Goal: Information Seeking & Learning: Check status

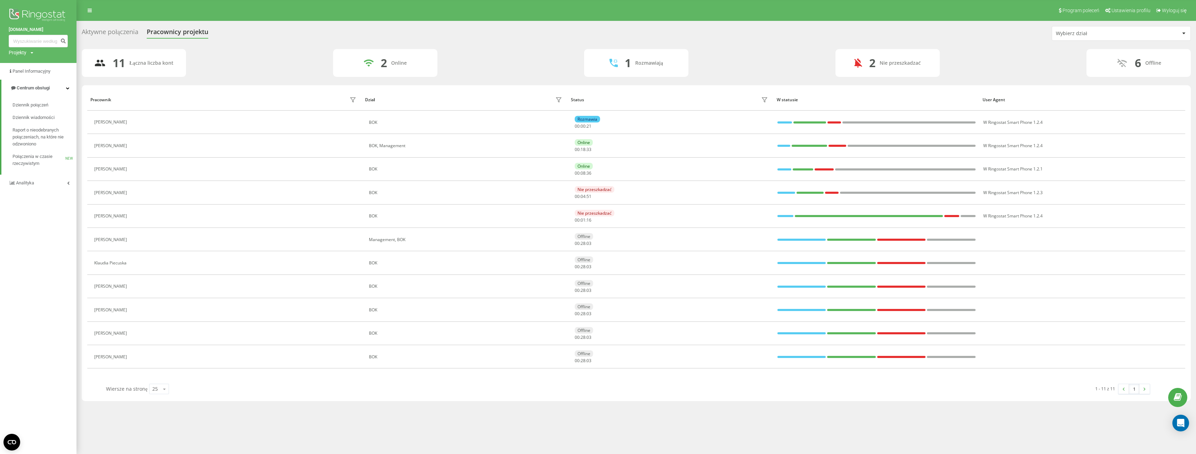
click at [243, 58] on div "11 Łączna liczba kont 2 Online 1 Rozmawiają 2 Nie przeszkadzać 6 Offline" at bounding box center [636, 63] width 1109 height 28
click at [86, 10] on link at bounding box center [89, 11] width 13 height 10
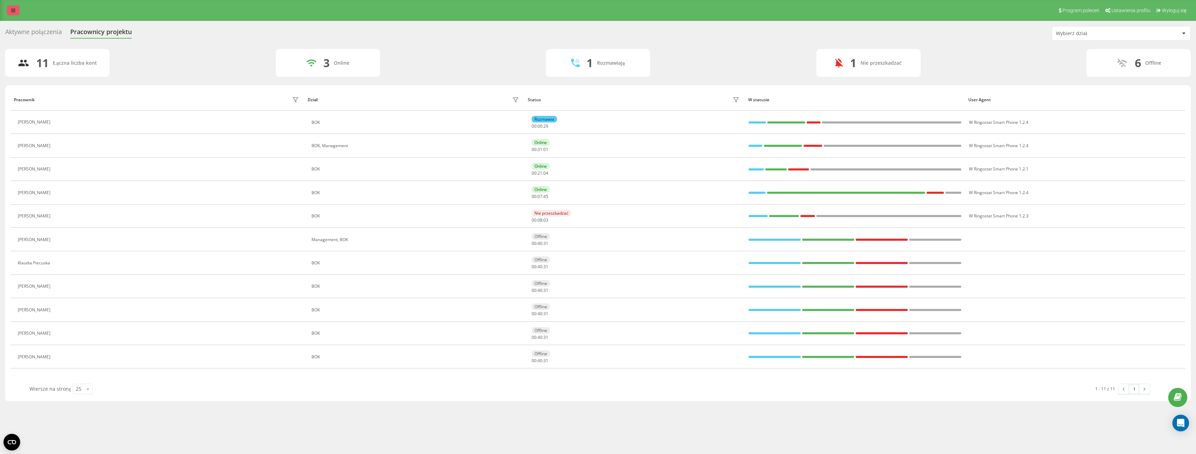
click at [14, 7] on link at bounding box center [13, 11] width 13 height 10
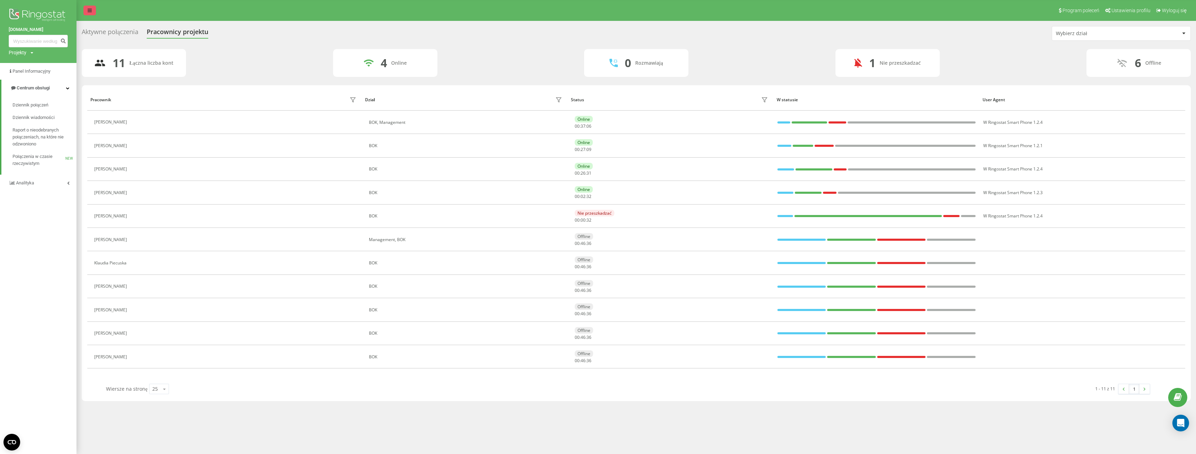
click at [89, 12] on icon at bounding box center [90, 10] width 4 height 5
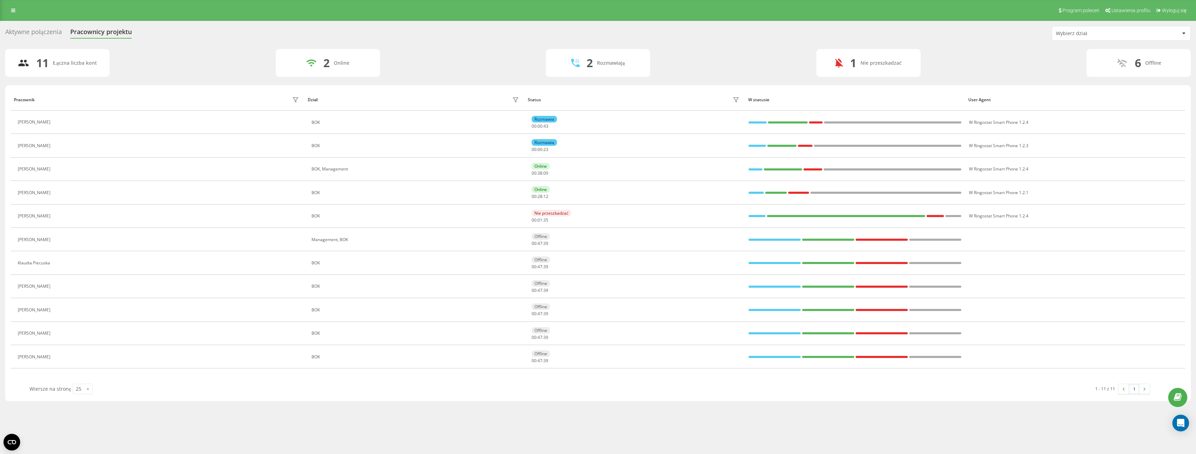
click at [55, 34] on div "Aktywne połączenia" at bounding box center [33, 33] width 57 height 11
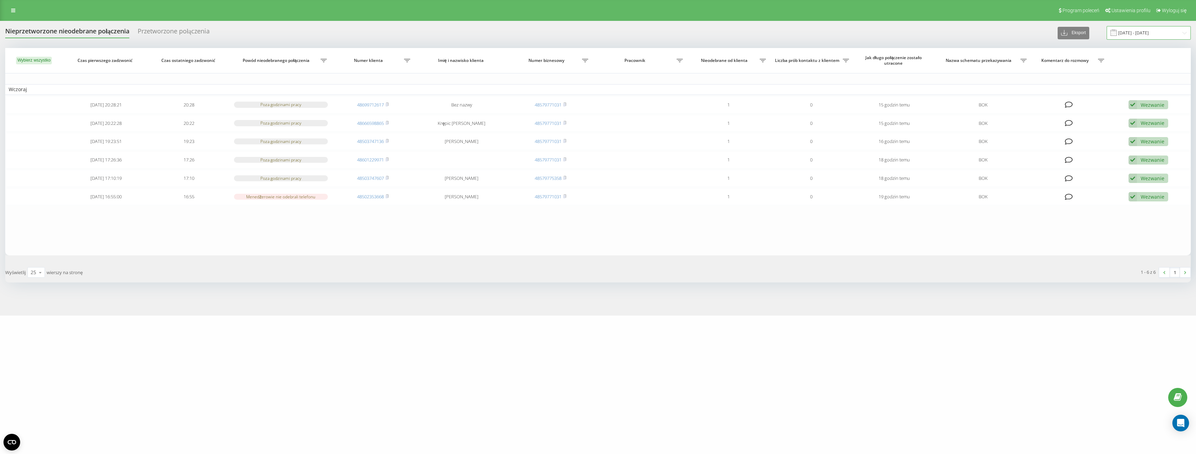
click at [1163, 37] on input "21.08.2025 - 21.08.2025" at bounding box center [1149, 33] width 84 height 14
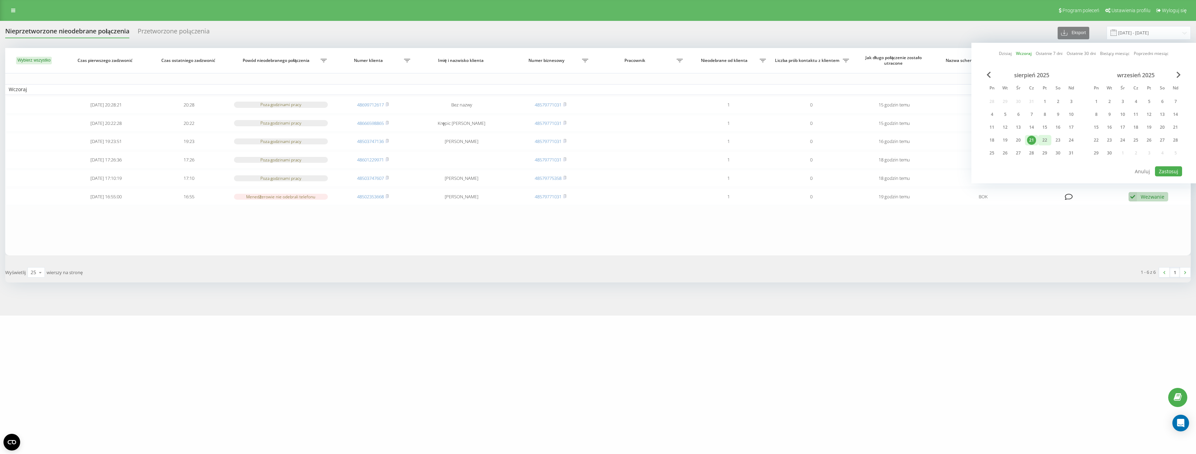
click at [1047, 142] on div "22" at bounding box center [1044, 140] width 9 height 9
click at [1167, 171] on button "Zastosuj" at bounding box center [1168, 171] width 27 height 10
type input "[DATE] - [DATE]"
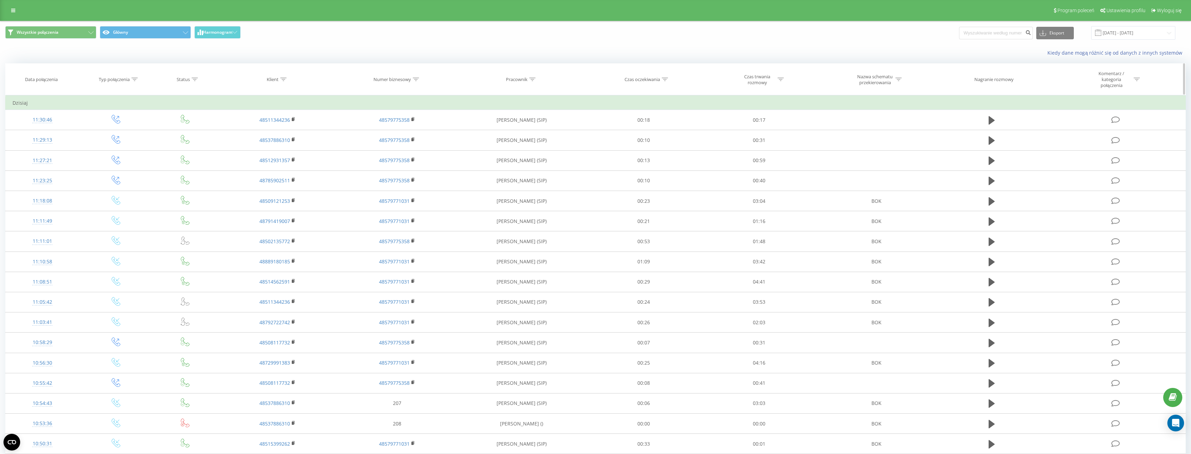
click at [286, 78] on icon at bounding box center [283, 79] width 6 height 3
click at [268, 129] on input "text" at bounding box center [277, 132] width 61 height 12
paste input "503747136"
type input "503747136"
click at [296, 142] on span "OK" at bounding box center [291, 145] width 19 height 11
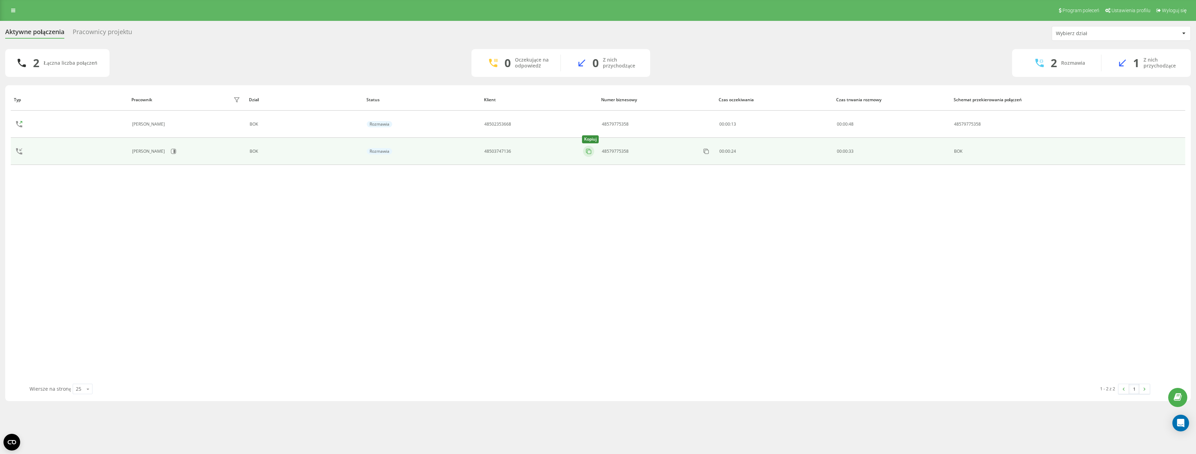
click at [591, 153] on rect at bounding box center [589, 152] width 4 height 4
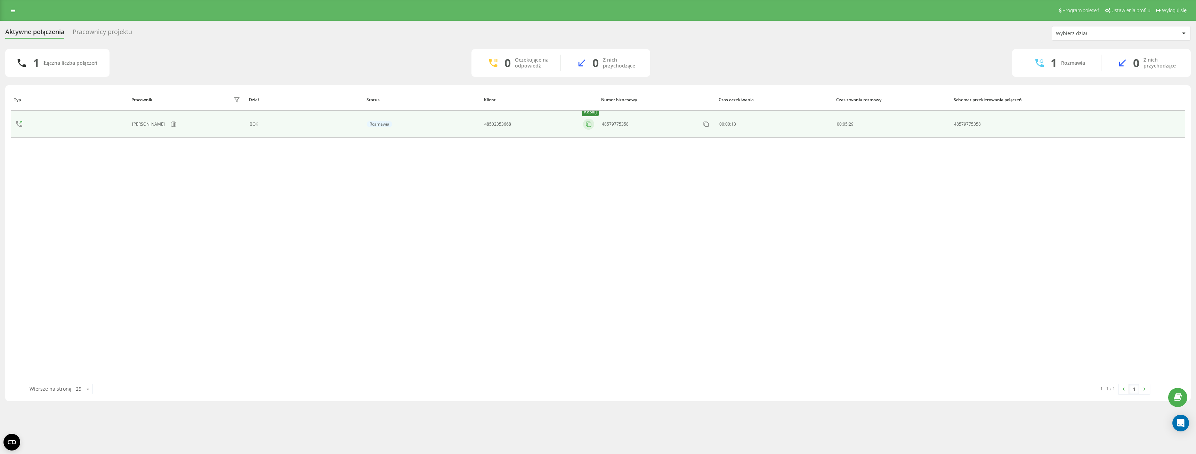
click at [588, 124] on icon at bounding box center [588, 124] width 7 height 7
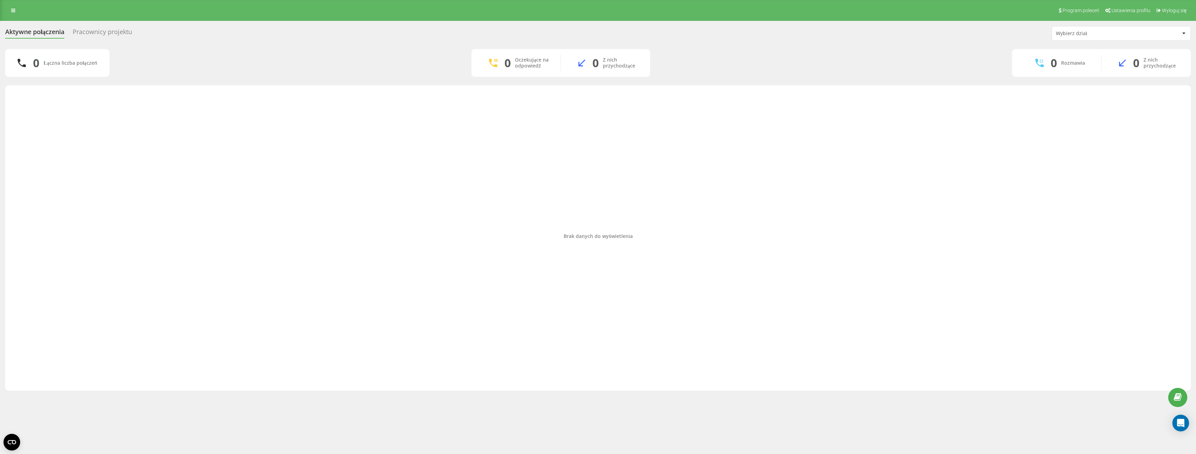
click at [95, 30] on div "Pracownicy projektu" at bounding box center [102, 33] width 59 height 11
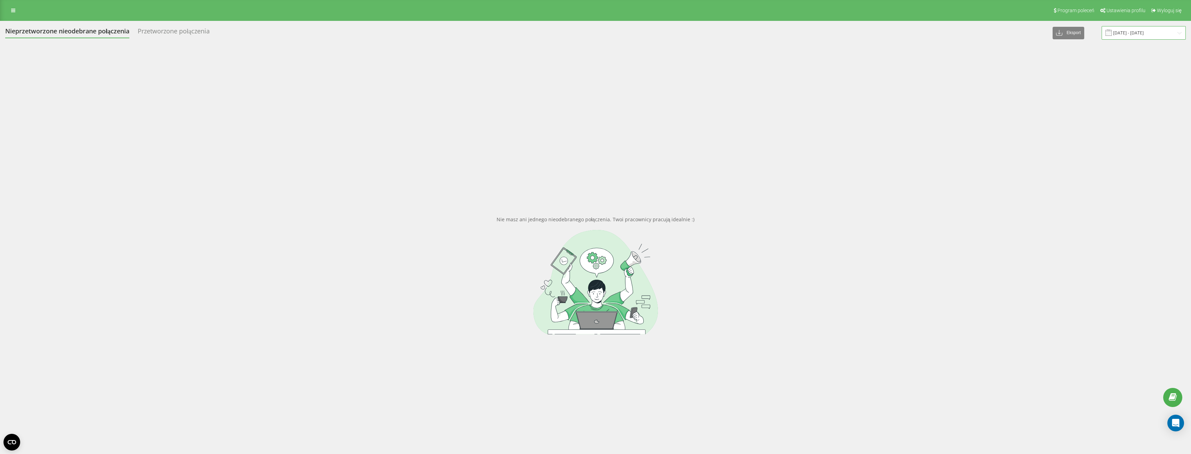
click at [1148, 30] on input "[DATE] - [DATE]" at bounding box center [1144, 33] width 84 height 14
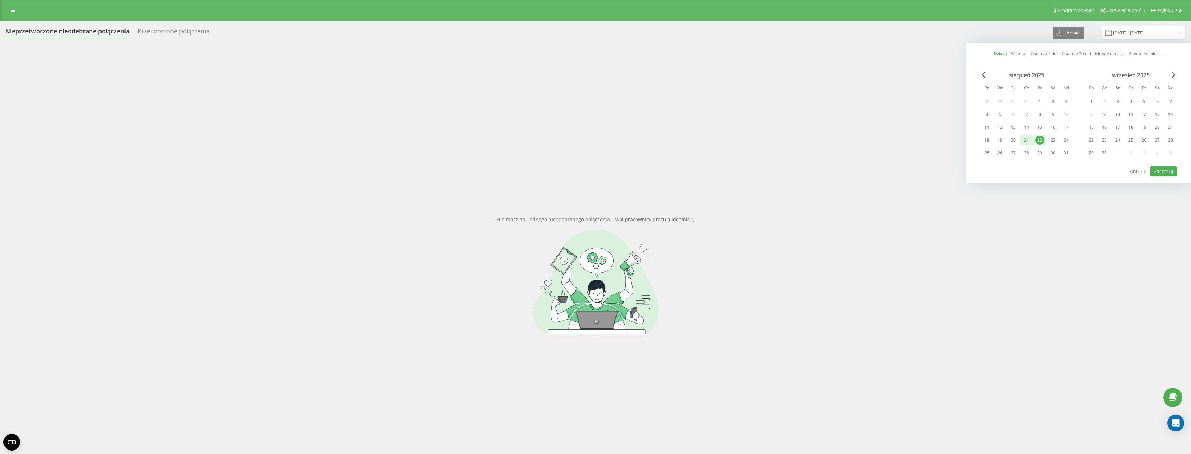
click at [1030, 138] on div "21" at bounding box center [1026, 140] width 9 height 9
click at [1040, 140] on div "22" at bounding box center [1039, 140] width 9 height 9
click at [1166, 171] on button "Zastosuj" at bounding box center [1163, 171] width 27 height 10
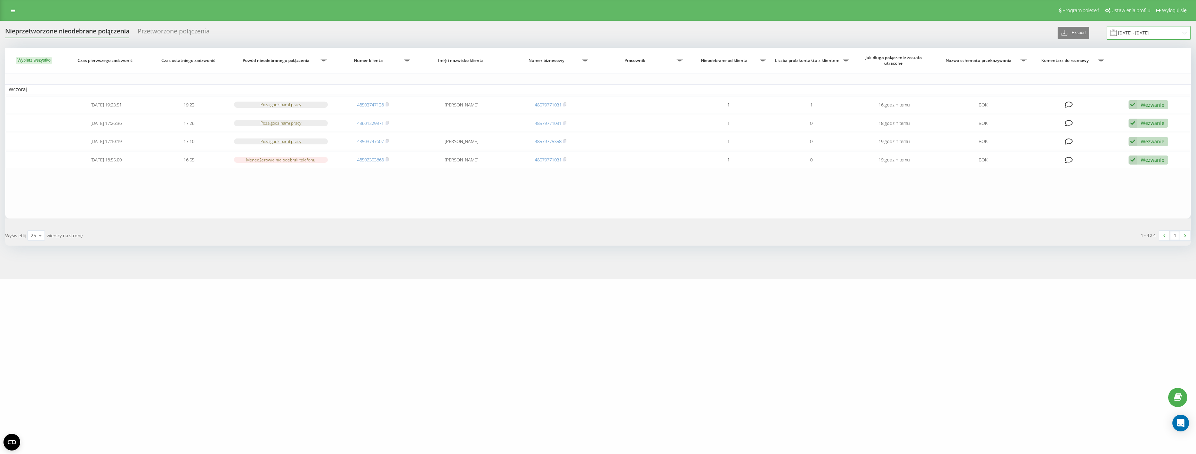
click at [1146, 35] on input "[DATE] - [DATE]" at bounding box center [1149, 33] width 84 height 14
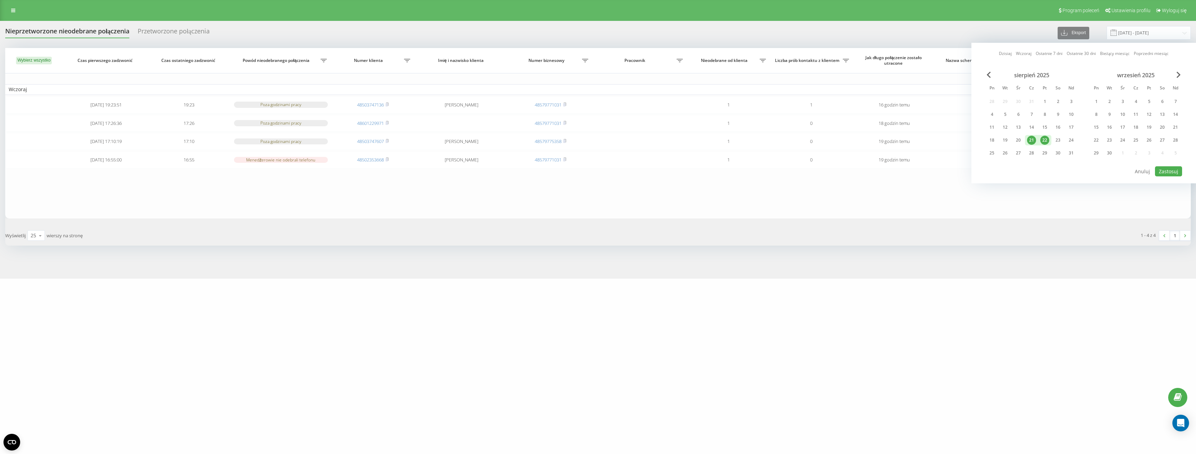
click at [1046, 138] on div "22" at bounding box center [1044, 140] width 9 height 9
click at [1171, 173] on button "Zastosuj" at bounding box center [1168, 171] width 27 height 10
type input "[DATE] - [DATE]"
